Goal: Information Seeking & Learning: Learn about a topic

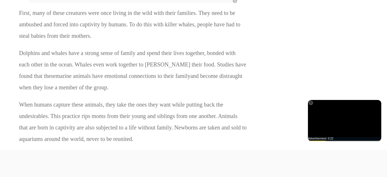
scroll to position [974, 0]
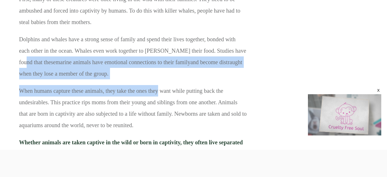
drag, startPoint x: 20, startPoint y: 63, endPoint x: 158, endPoint y: 87, distance: 140.5
click at [158, 87] on div "First, many of these creatures were once living in the wild with their families…" at bounding box center [133, 20] width 229 height 311
click at [161, 80] on p "Dolphins and whales have a strong sense of family and spend their lives togethe…" at bounding box center [133, 60] width 228 height 52
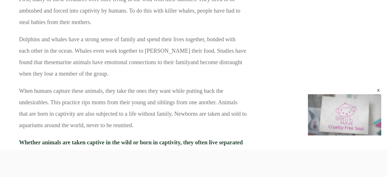
drag, startPoint x: 17, startPoint y: 63, endPoint x: 146, endPoint y: 82, distance: 130.9
click at [146, 81] on p "Dolphins and whales have a strong sense of family and spend their lives togethe…" at bounding box center [133, 60] width 228 height 52
drag, startPoint x: 19, startPoint y: 63, endPoint x: 89, endPoint y: 73, distance: 70.1
click at [89, 73] on p "Dolphins and whales have a strong sense of family and spend their lives togethe…" at bounding box center [133, 60] width 228 height 52
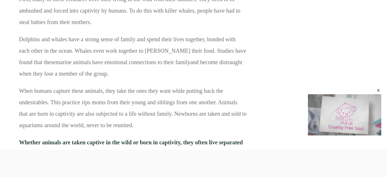
copy p "these marine animals have emotional connections to their family and become dist…"
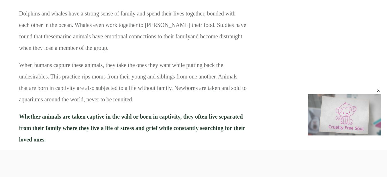
scroll to position [1003, 0]
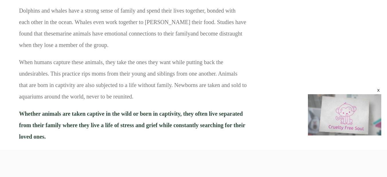
click at [221, 102] on p "When humans capture these animals, they take the ones they want while putting b…" at bounding box center [133, 82] width 228 height 52
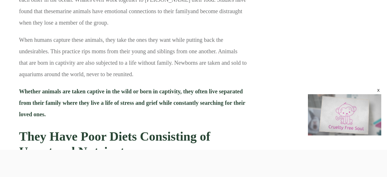
scroll to position [1032, 0]
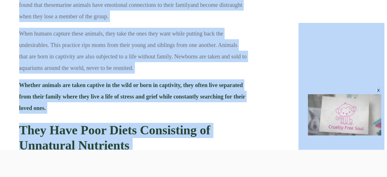
drag, startPoint x: 17, startPoint y: 84, endPoint x: 233, endPoint y: 158, distance: 227.7
click at [211, 113] on p "Whether animals are taken captive in the wild or born in captivity, they often …" at bounding box center [133, 98] width 228 height 39
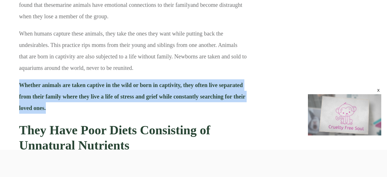
drag, startPoint x: 19, startPoint y: 84, endPoint x: 111, endPoint y: 113, distance: 97.2
copy strong "Whether animals are taken captive in the wild or born in captivity, they often …"
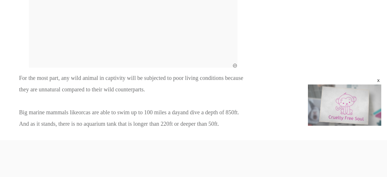
scroll to position [0, 0]
